Goal: Task Accomplishment & Management: Manage account settings

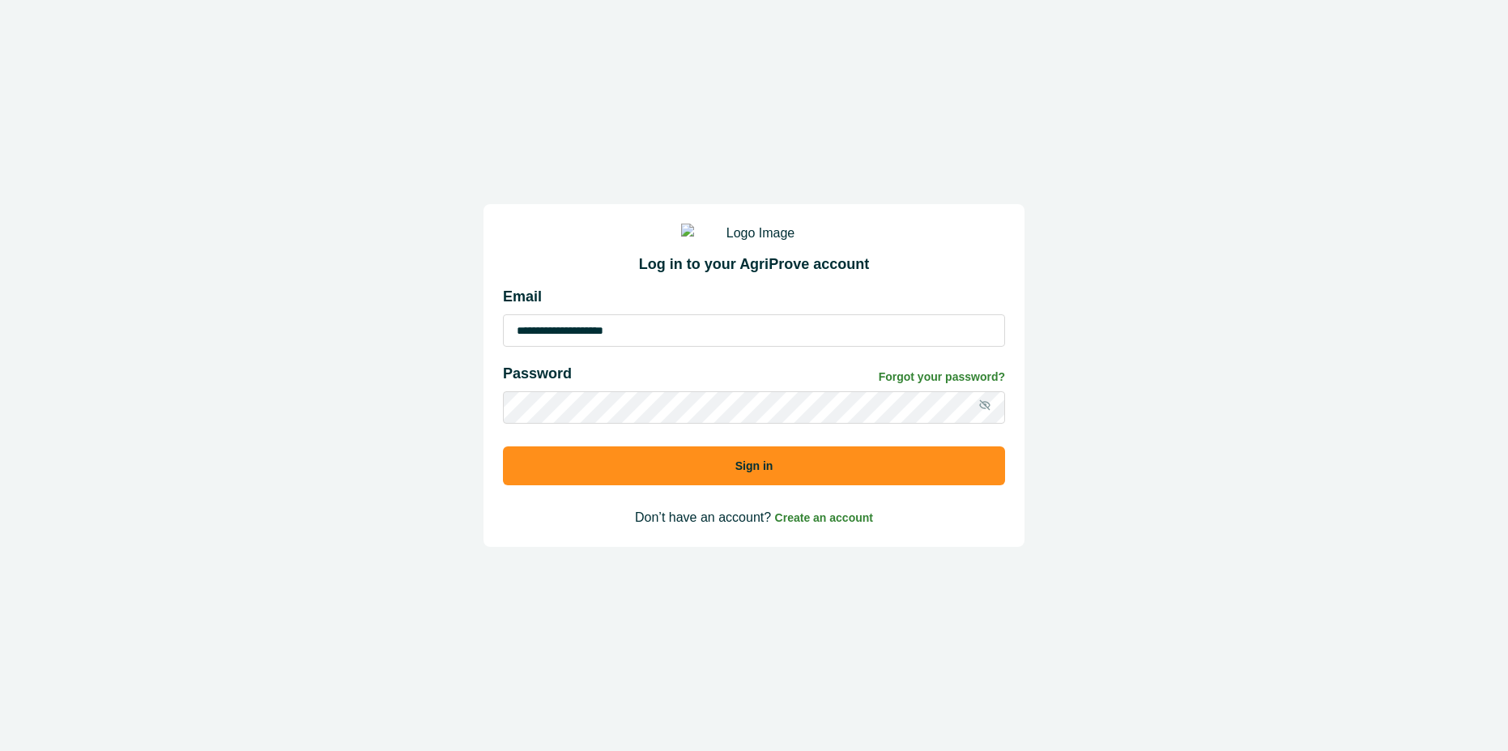
click at [670, 468] on button "Sign in" at bounding box center [754, 465] width 502 height 39
